Goal: Register for event/course

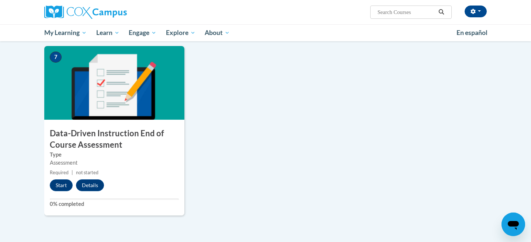
scroll to position [551, 0]
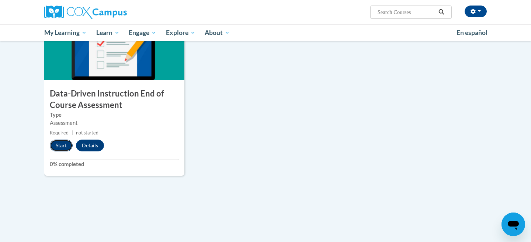
click at [58, 147] on button "Start" at bounding box center [61, 146] width 23 height 12
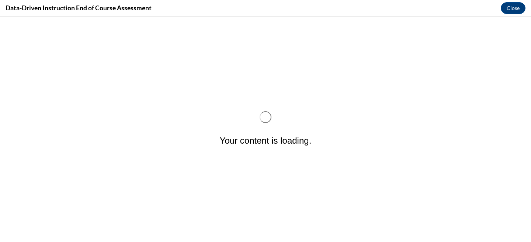
scroll to position [0, 0]
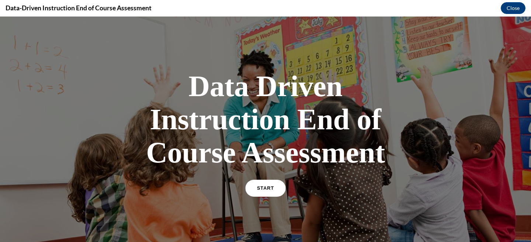
click at [263, 190] on span "START" at bounding box center [265, 189] width 17 height 6
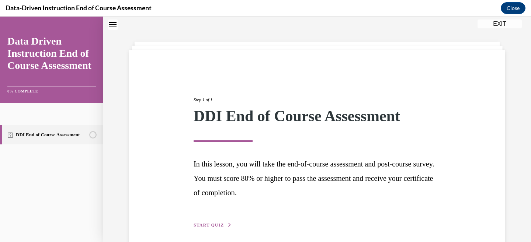
scroll to position [54, 0]
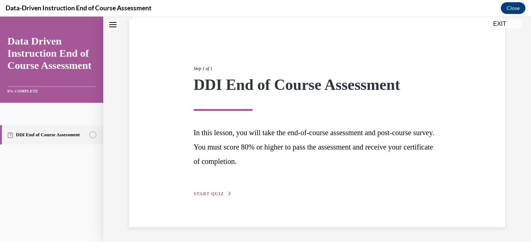
click at [215, 191] on button "START QUIZ" at bounding box center [213, 194] width 38 height 7
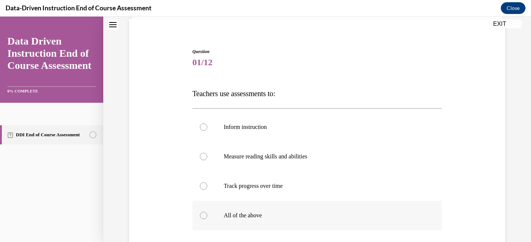
click at [231, 221] on label "All of the above" at bounding box center [317, 215] width 250 height 29
click at [207, 219] on input "All of the above" at bounding box center [203, 215] width 7 height 7
radio input "true"
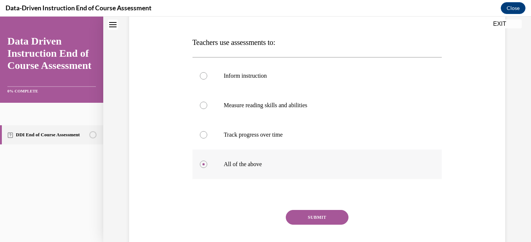
scroll to position [149, 0]
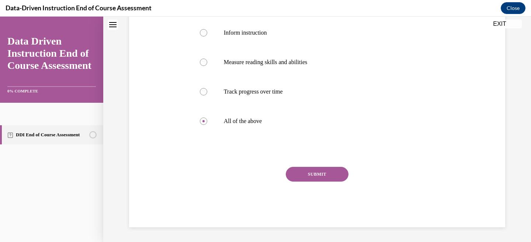
click at [299, 166] on div "Question 01/12 Teachers use assessments to: Inform instruction Measure reading …" at bounding box center [317, 91] width 250 height 274
click at [303, 178] on button "SUBMIT" at bounding box center [317, 174] width 63 height 15
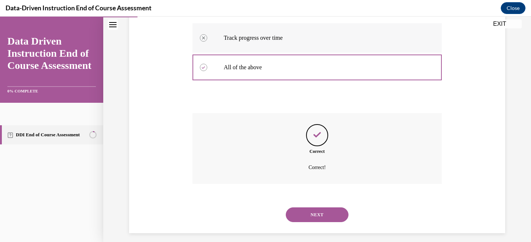
scroll to position [208, 0]
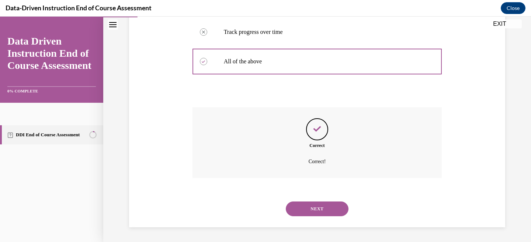
click at [305, 212] on button "NEXT" at bounding box center [317, 209] width 63 height 15
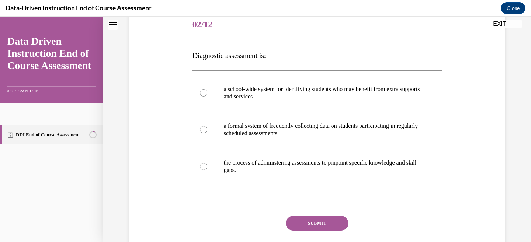
scroll to position [98, 0]
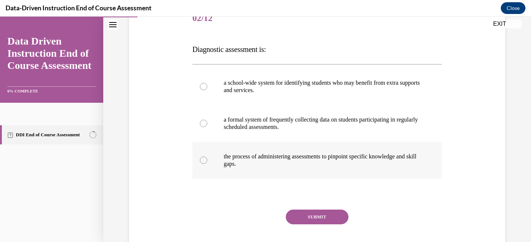
click at [286, 157] on p "the process of administering assessments to pinpoint specific knowledge and ski…" at bounding box center [324, 160] width 200 height 15
click at [207, 157] on input "the process of administering assessments to pinpoint specific knowledge and ski…" at bounding box center [203, 160] width 7 height 7
radio input "true"
click at [301, 215] on button "SUBMIT" at bounding box center [317, 217] width 63 height 15
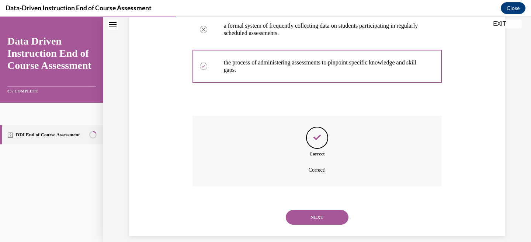
scroll to position [201, 0]
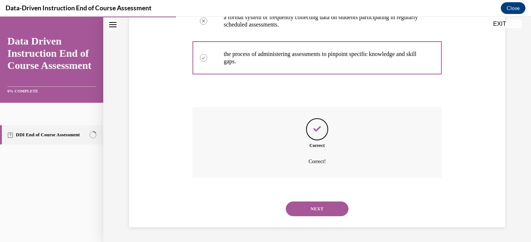
click at [314, 208] on button "NEXT" at bounding box center [317, 209] width 63 height 15
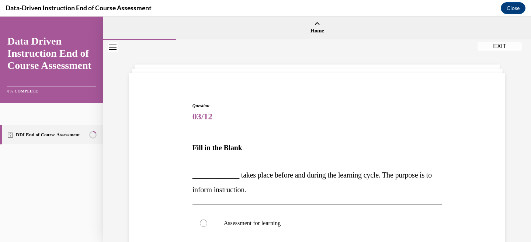
scroll to position [90, 0]
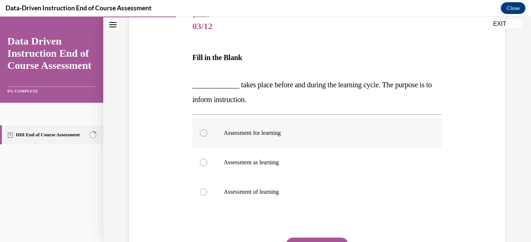
click at [263, 128] on label "Assessment for learning" at bounding box center [317, 132] width 250 height 29
click at [207, 129] on input "Assessment for learning" at bounding box center [203, 132] width 7 height 7
radio input "true"
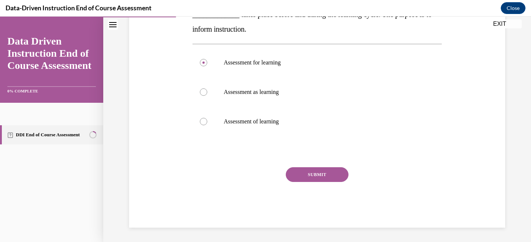
click at [303, 177] on button "SUBMIT" at bounding box center [317, 174] width 63 height 15
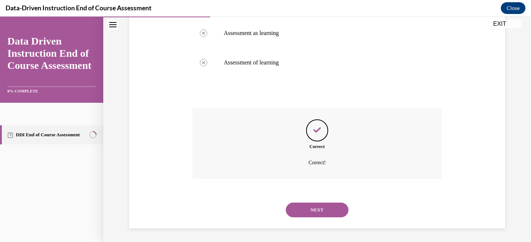
scroll to position [221, 0]
click at [312, 214] on button "NEXT" at bounding box center [317, 209] width 63 height 15
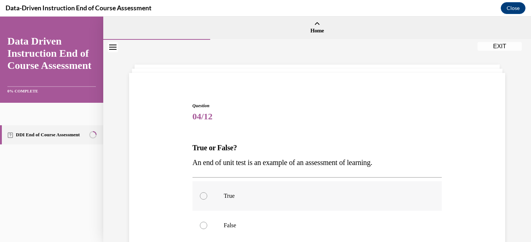
click at [246, 189] on label "True" at bounding box center [317, 195] width 250 height 29
click at [207, 192] on input "True" at bounding box center [203, 195] width 7 height 7
radio input "true"
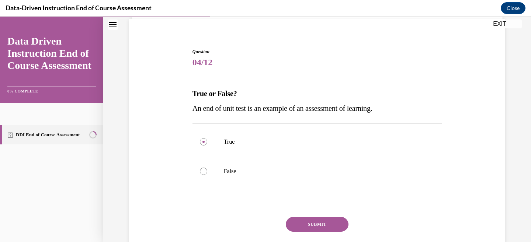
click at [298, 231] on button "SUBMIT" at bounding box center [317, 224] width 63 height 15
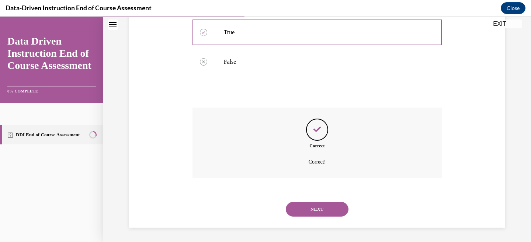
scroll to position [164, 0]
click at [314, 215] on button "NEXT" at bounding box center [317, 209] width 63 height 15
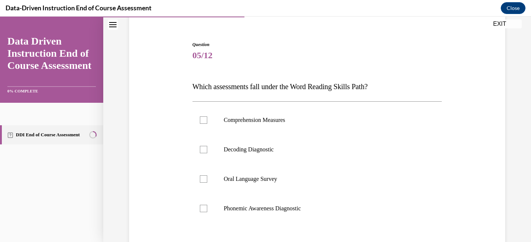
scroll to position [100, 0]
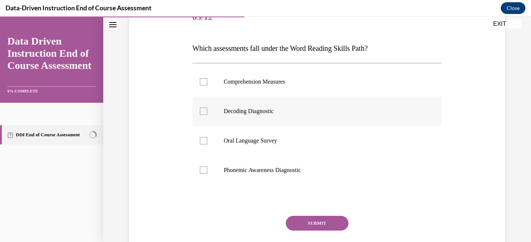
click at [310, 125] on label "Decoding Diagnostic" at bounding box center [317, 111] width 250 height 29
click at [207, 115] on input "Decoding Diagnostic" at bounding box center [203, 111] width 7 height 7
checkbox input "true"
click at [300, 174] on label "Phonemic Awareness Diagnostic" at bounding box center [317, 170] width 250 height 29
click at [207, 174] on input "Phonemic Awareness Diagnostic" at bounding box center [203, 170] width 7 height 7
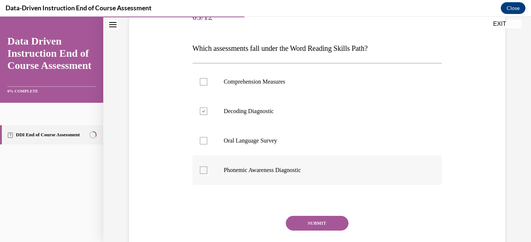
checkbox input "true"
click at [306, 221] on button "SUBMIT" at bounding box center [317, 223] width 63 height 15
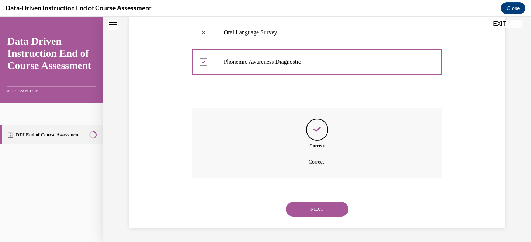
scroll to position [208, 0]
click at [322, 209] on button "NEXT" at bounding box center [317, 209] width 63 height 15
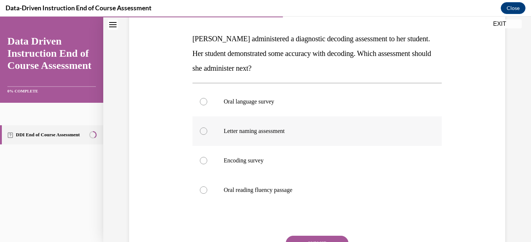
scroll to position [110, 0]
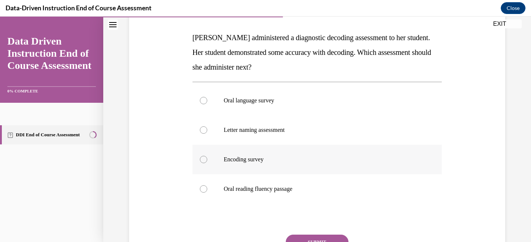
click at [233, 168] on label "Encoding survey" at bounding box center [317, 159] width 250 height 29
click at [207, 163] on input "Encoding survey" at bounding box center [203, 159] width 7 height 7
radio input "true"
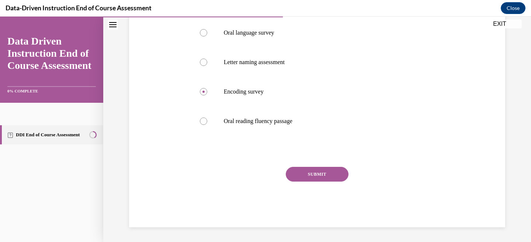
click at [302, 174] on button "SUBMIT" at bounding box center [317, 174] width 63 height 15
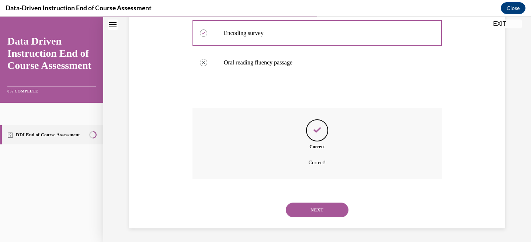
scroll to position [238, 0]
click at [302, 207] on button "NEXT" at bounding box center [317, 209] width 63 height 15
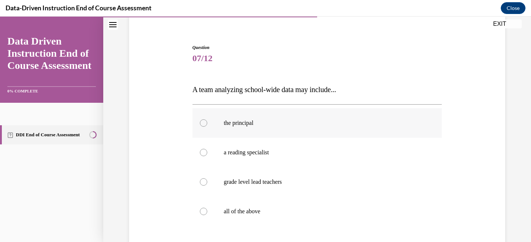
scroll to position [149, 0]
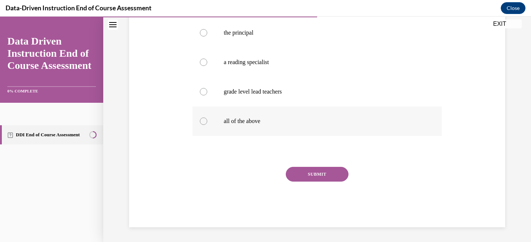
click at [262, 124] on p "all of the above" at bounding box center [324, 121] width 200 height 7
click at [207, 124] on input "all of the above" at bounding box center [203, 121] width 7 height 7
radio input "true"
click at [300, 177] on button "SUBMIT" at bounding box center [317, 174] width 63 height 15
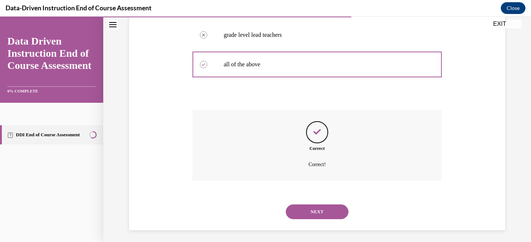
scroll to position [208, 0]
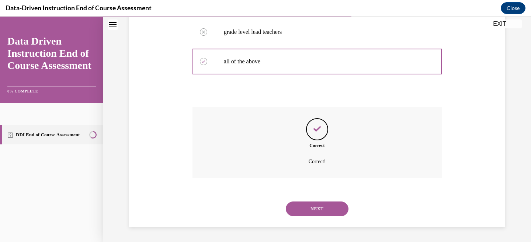
click at [314, 206] on button "NEXT" at bounding box center [317, 209] width 63 height 15
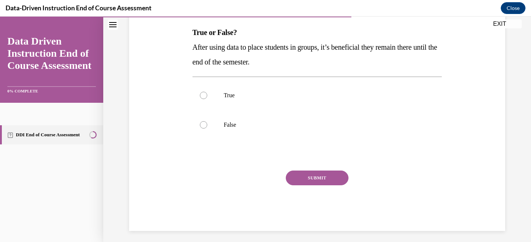
scroll to position [119, 0]
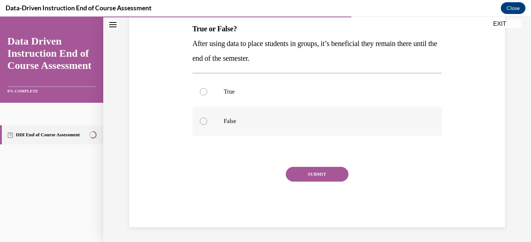
click at [249, 127] on label "False" at bounding box center [317, 121] width 250 height 29
click at [207, 125] on input "False" at bounding box center [203, 121] width 7 height 7
radio input "true"
click at [295, 170] on button "SUBMIT" at bounding box center [317, 174] width 63 height 15
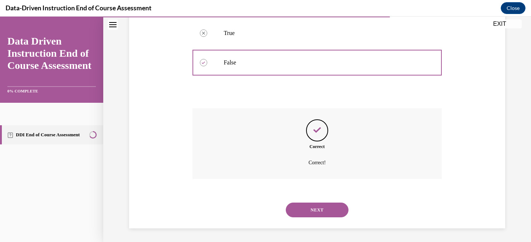
scroll to position [179, 0]
click at [299, 208] on button "NEXT" at bounding box center [317, 209] width 63 height 15
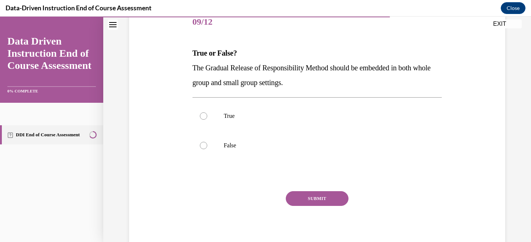
scroll to position [80, 0]
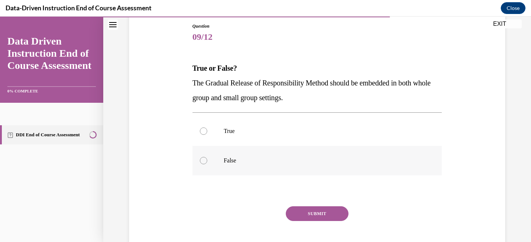
click at [207, 146] on label "False" at bounding box center [317, 160] width 250 height 29
click at [207, 157] on input "False" at bounding box center [203, 160] width 7 height 7
radio input "true"
click at [211, 132] on label "True" at bounding box center [317, 131] width 250 height 29
click at [207, 132] on input "True" at bounding box center [203, 131] width 7 height 7
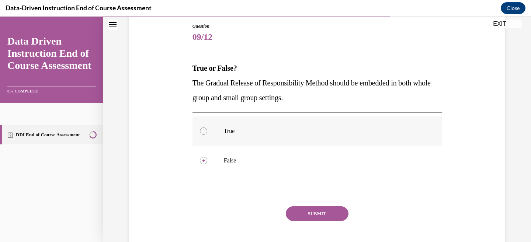
radio input "true"
click at [300, 209] on button "SUBMIT" at bounding box center [317, 213] width 63 height 15
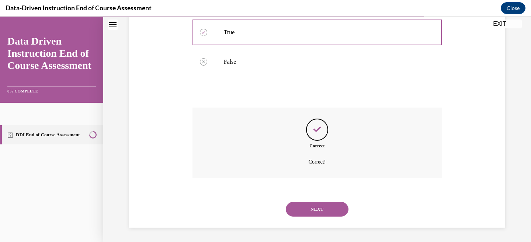
scroll to position [179, 0]
click at [300, 213] on button "NEXT" at bounding box center [317, 209] width 63 height 15
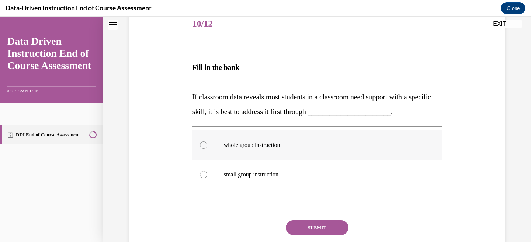
scroll to position [93, 0]
click at [234, 145] on p "whole group instruction" at bounding box center [324, 144] width 200 height 7
click at [207, 145] on input "whole group instruction" at bounding box center [203, 144] width 7 height 7
radio input "true"
click at [308, 228] on button "SUBMIT" at bounding box center [317, 227] width 63 height 15
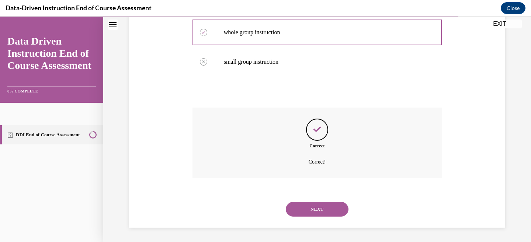
scroll to position [206, 0]
click at [314, 212] on button "NEXT" at bounding box center [317, 209] width 63 height 15
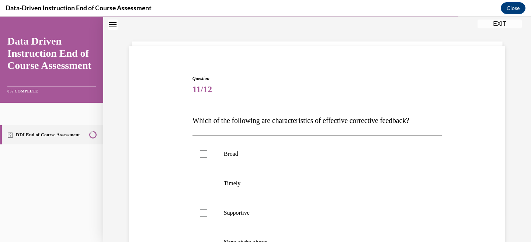
scroll to position [65, 0]
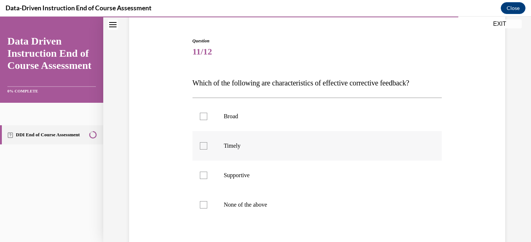
click at [271, 147] on p "Timely" at bounding box center [324, 145] width 200 height 7
click at [207, 147] on input "Timely" at bounding box center [203, 145] width 7 height 7
checkbox input "true"
click at [264, 180] on label "Supportive" at bounding box center [317, 175] width 250 height 29
click at [207, 179] on input "Supportive" at bounding box center [203, 175] width 7 height 7
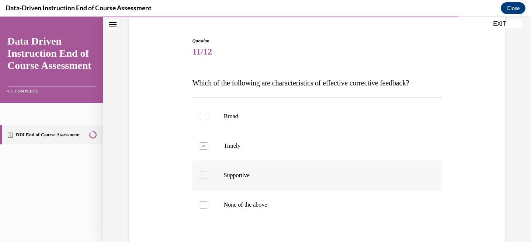
checkbox input "true"
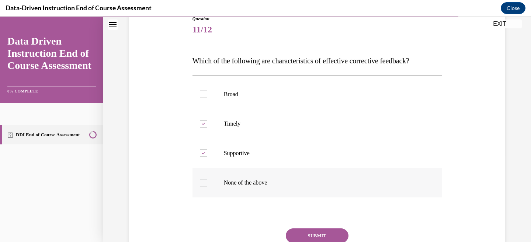
scroll to position [87, 0]
click at [310, 231] on button "SUBMIT" at bounding box center [317, 235] width 63 height 15
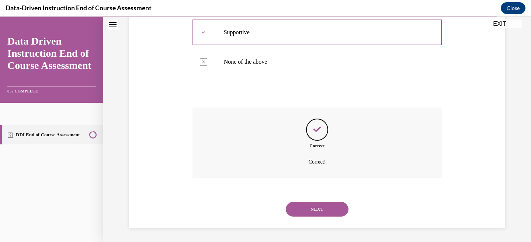
scroll to position [208, 0]
click at [291, 205] on button "NEXT" at bounding box center [317, 209] width 63 height 15
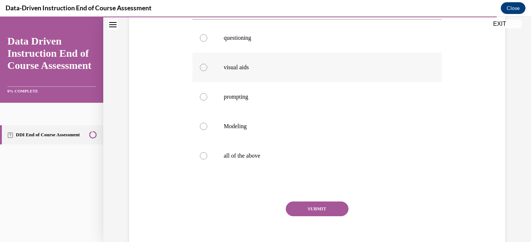
scroll to position [149, 0]
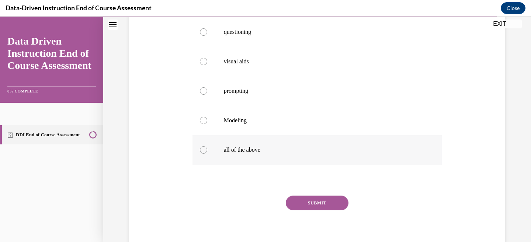
click at [291, 152] on p "all of the above" at bounding box center [324, 149] width 200 height 7
click at [207, 152] on input "all of the above" at bounding box center [203, 149] width 7 height 7
radio input "true"
click at [300, 206] on button "SUBMIT" at bounding box center [317, 203] width 63 height 15
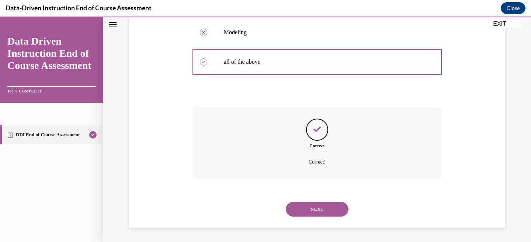
scroll to position [238, 0]
click at [301, 210] on button "NEXT" at bounding box center [317, 209] width 63 height 15
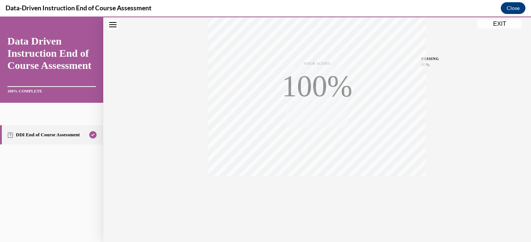
scroll to position [152, 0]
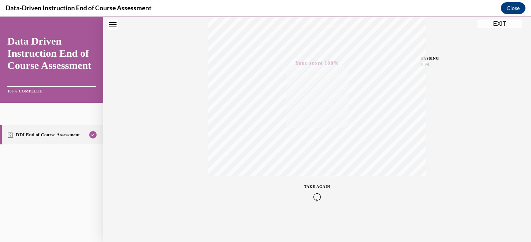
click at [492, 23] on button "EXIT" at bounding box center [499, 24] width 44 height 9
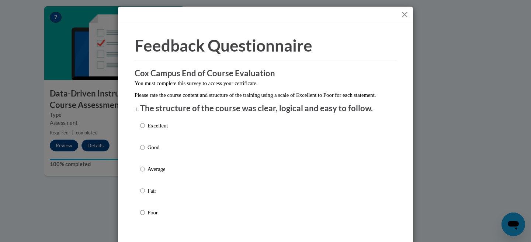
click at [408, 13] on button "Close" at bounding box center [404, 14] width 9 height 9
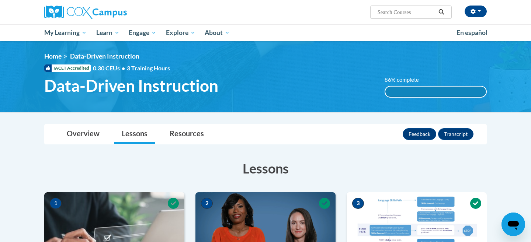
scroll to position [19, 0]
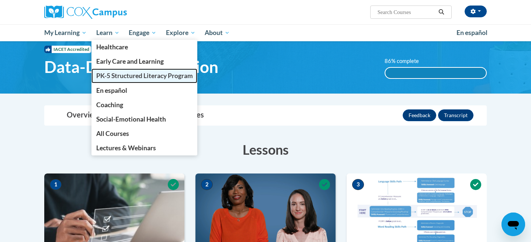
click at [130, 74] on span "PK-5 Structured Literacy Program" at bounding box center [144, 76] width 97 height 8
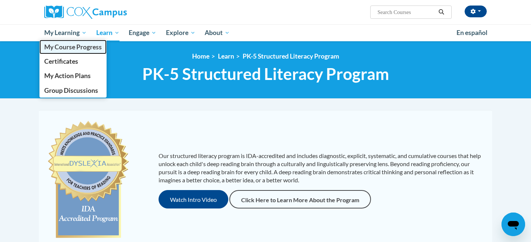
click at [72, 45] on span "My Course Progress" at bounding box center [73, 47] width 58 height 8
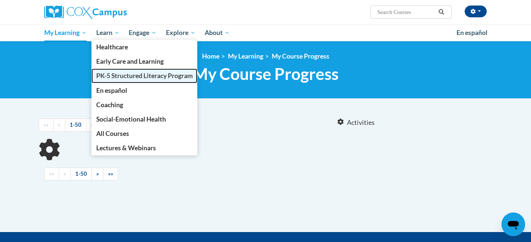
click at [137, 80] on link "PK-5 Structured Literacy Program" at bounding box center [144, 76] width 106 height 14
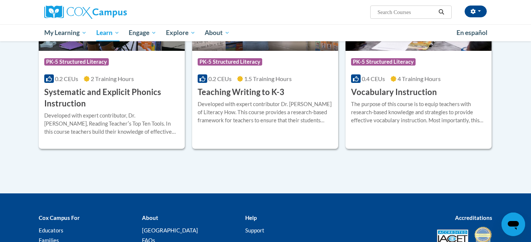
scroll to position [861, 0]
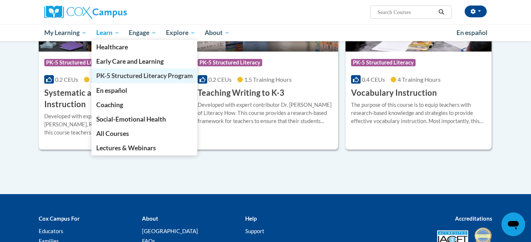
click at [128, 76] on span "PK-5 Structured Literacy Program" at bounding box center [144, 76] width 97 height 8
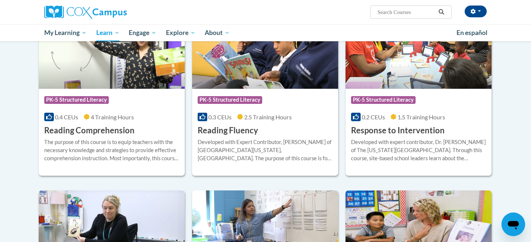
scroll to position [649, 0]
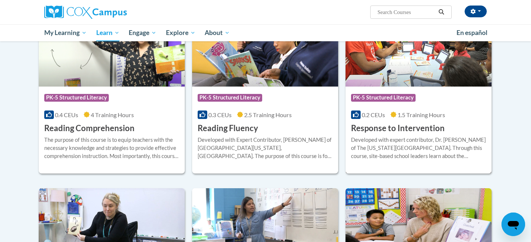
click at [399, 131] on h3 "Response to Intervention" at bounding box center [398, 128] width 94 height 11
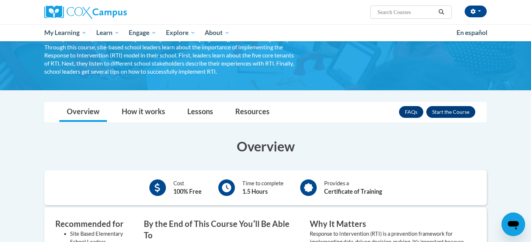
scroll to position [60, 0]
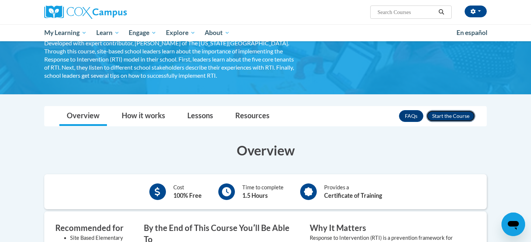
click at [438, 116] on button "Enroll" at bounding box center [450, 116] width 49 height 12
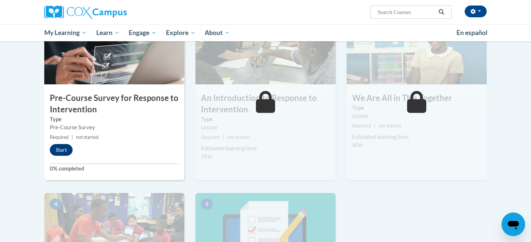
scroll to position [195, 0]
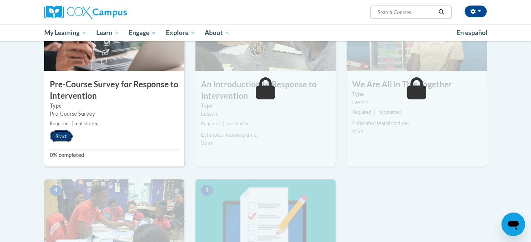
click at [56, 136] on button "Start" at bounding box center [61, 137] width 23 height 12
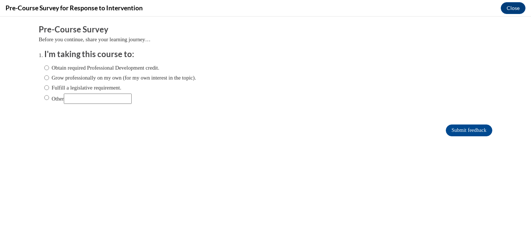
scroll to position [0, 0]
click at [111, 91] on label "Fulfill a legislative requirement." at bounding box center [82, 88] width 77 height 8
click at [49, 91] on input "Fulfill a legislative requirement." at bounding box center [46, 88] width 5 height 8
radio input "true"
click at [465, 130] on input "Submit feedback" at bounding box center [469, 131] width 46 height 12
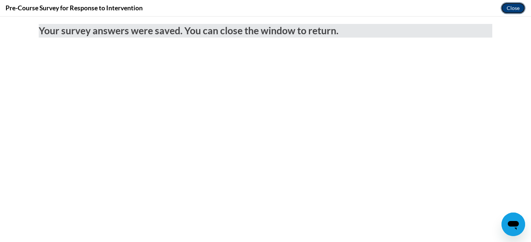
click at [504, 9] on button "Close" at bounding box center [513, 8] width 25 height 12
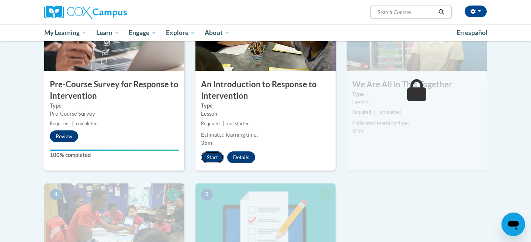
click at [208, 154] on button "Start" at bounding box center [212, 158] width 23 height 12
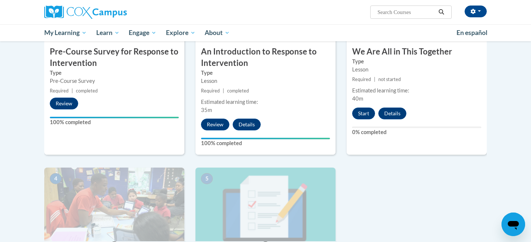
scroll to position [241, 0]
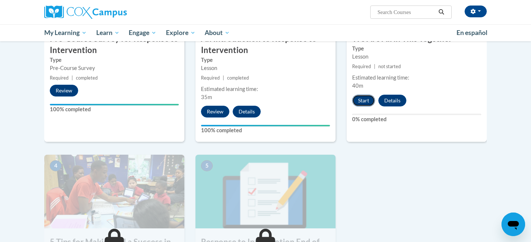
click at [365, 100] on button "Start" at bounding box center [363, 101] width 23 height 12
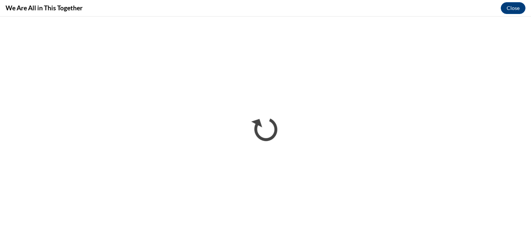
scroll to position [0, 0]
